Goal: Book appointment/travel/reservation

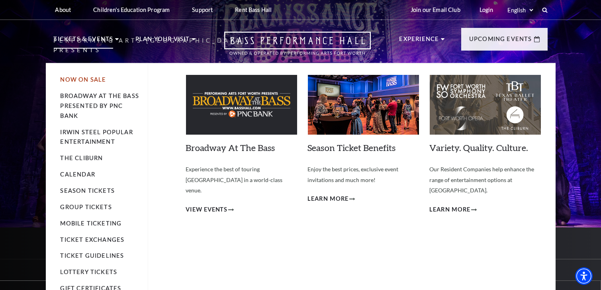
click at [92, 79] on link "Now On Sale" at bounding box center [83, 79] width 46 height 7
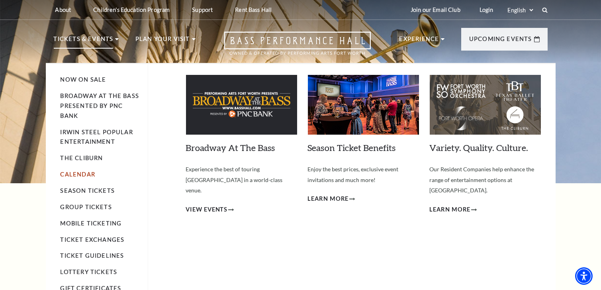
click at [78, 176] on link "Calendar" at bounding box center [77, 174] width 35 height 7
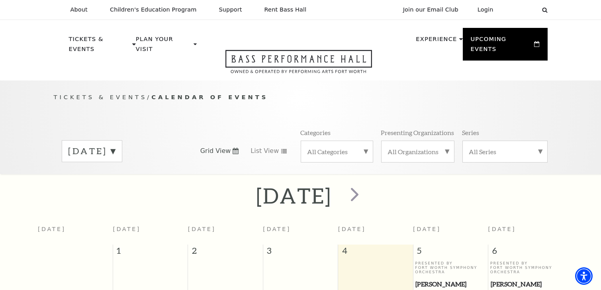
click at [115, 145] on label "September 2025" at bounding box center [91, 151] width 47 height 12
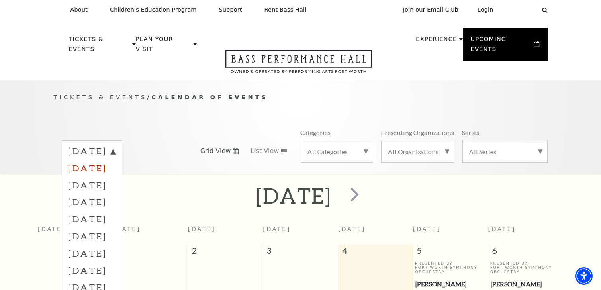
click at [115, 159] on label "October 2025" at bounding box center [91, 167] width 47 height 17
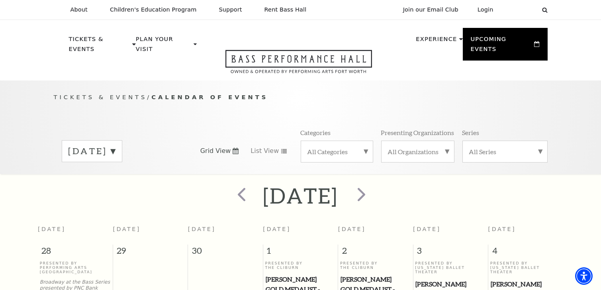
click at [115, 145] on label "October 2025" at bounding box center [91, 151] width 47 height 12
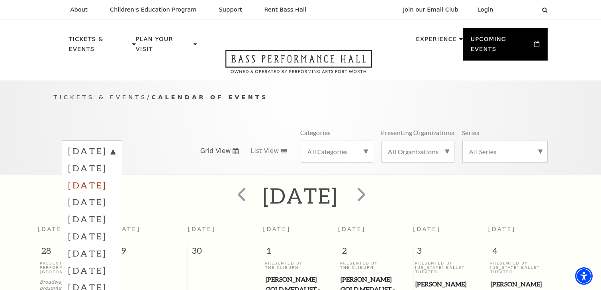
click at [115, 176] on label "November 2025" at bounding box center [91, 184] width 47 height 17
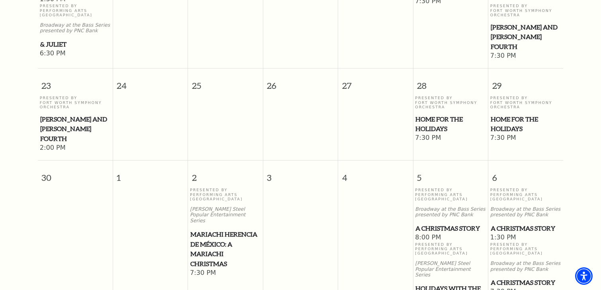
scroll to position [756, 0]
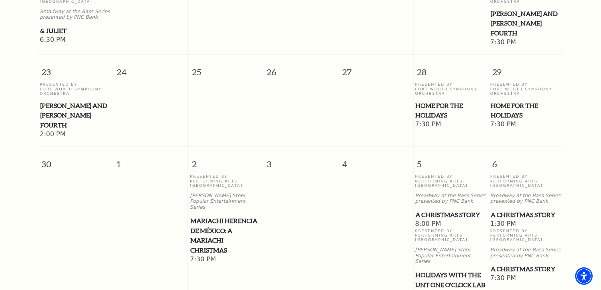
click at [495, 101] on span "Home for the Holidays" at bounding box center [525, 111] width 70 height 20
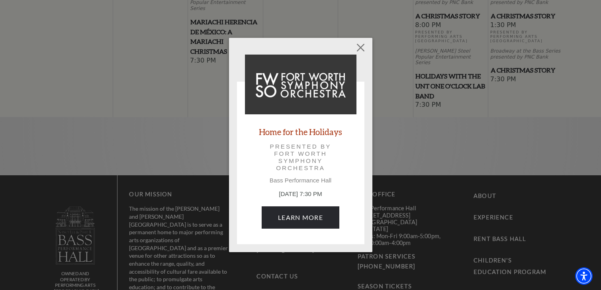
scroll to position [955, 0]
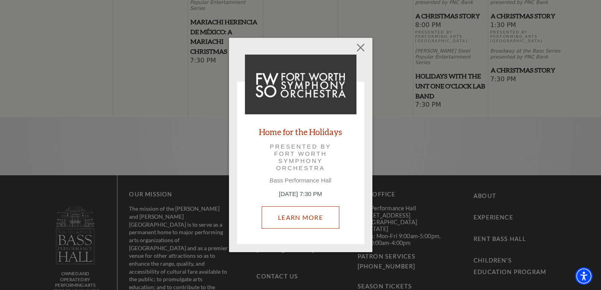
click at [316, 216] on link "Learn More" at bounding box center [300, 217] width 78 height 22
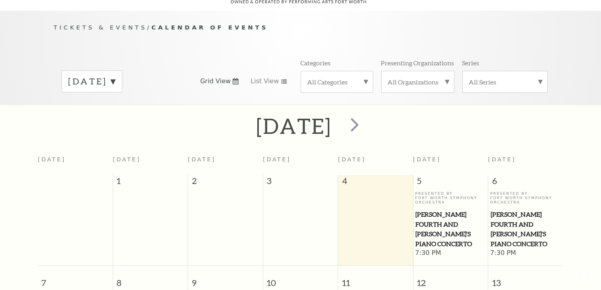
scroll to position [70, 0]
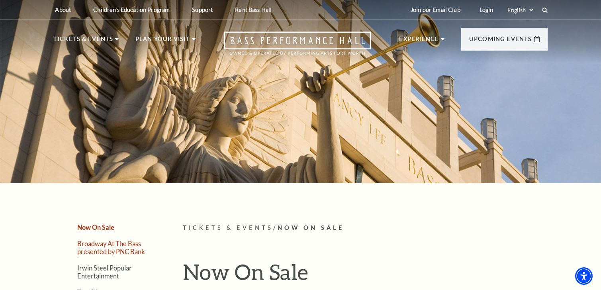
click at [100, 248] on link "Broadway At The Bass presented by PNC Bank" at bounding box center [112, 247] width 68 height 15
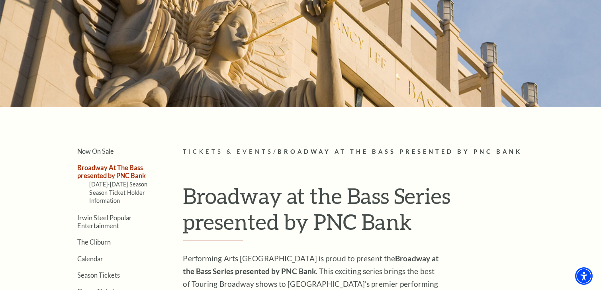
scroll to position [79, 0]
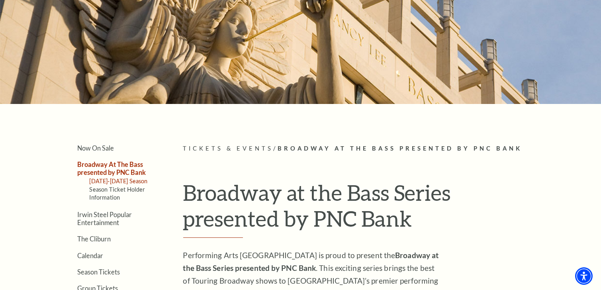
click at [125, 181] on link "[DATE]-[DATE] Season" at bounding box center [119, 180] width 58 height 7
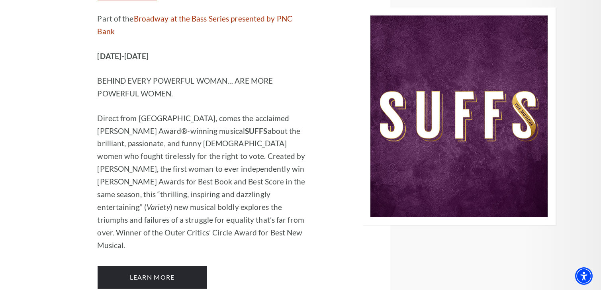
scroll to position [5929, 0]
